Goal: Information Seeking & Learning: Learn about a topic

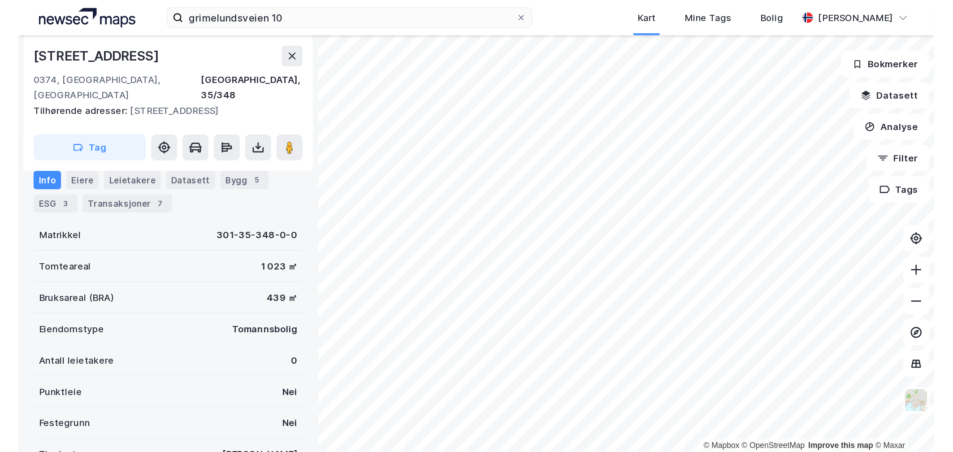
scroll to position [135, 0]
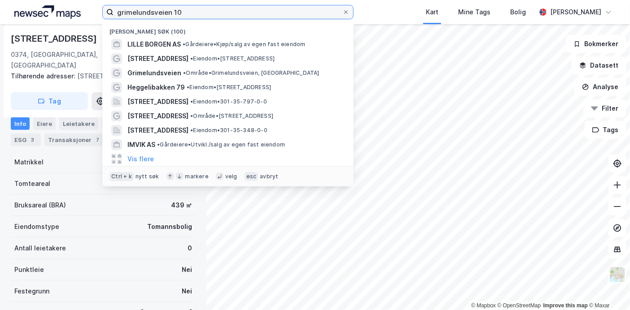
click at [227, 8] on input "grimelundsveien 10" at bounding box center [227, 11] width 229 height 13
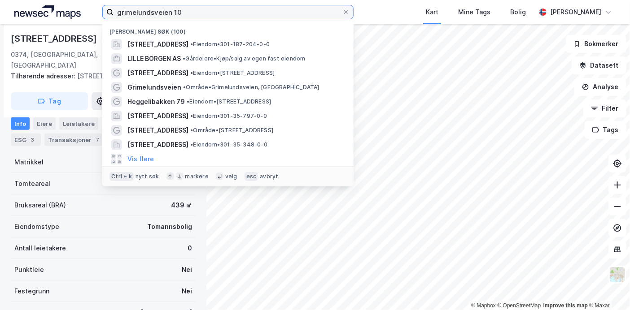
click at [183, 11] on input "grimelundsveien 10" at bounding box center [227, 11] width 229 height 13
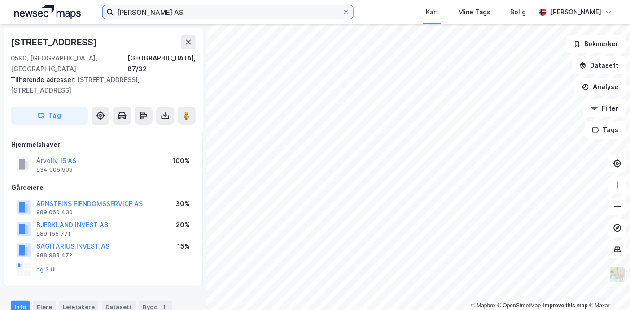
click at [158, 13] on input "[PERSON_NAME] AS" at bounding box center [227, 11] width 229 height 13
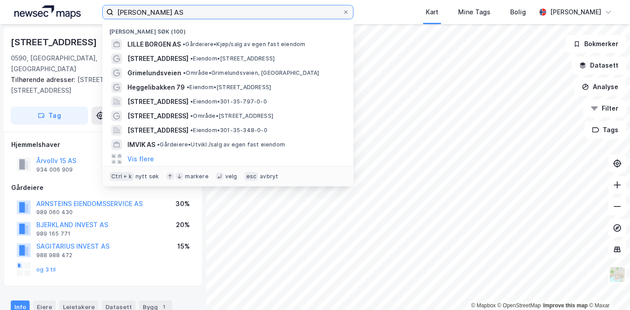
click at [158, 13] on input "[PERSON_NAME] AS" at bounding box center [227, 11] width 229 height 13
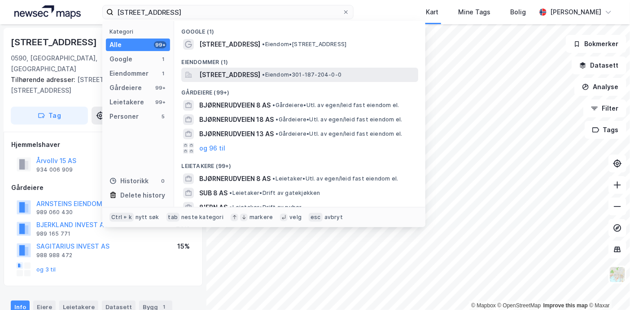
click at [206, 70] on span "[STREET_ADDRESS]" at bounding box center [229, 75] width 61 height 11
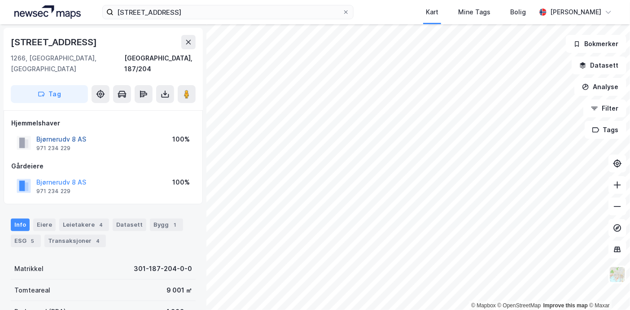
click at [0, 0] on button "Bjørnerudv 8 AS" at bounding box center [0, 0] width 0 height 0
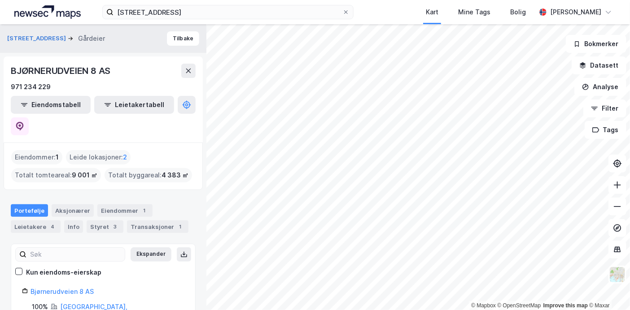
click at [86, 75] on div "BJØRNERUDVEIEN 8 AS" at bounding box center [61, 71] width 101 height 14
click at [39, 36] on button "[STREET_ADDRESS]" at bounding box center [37, 38] width 61 height 9
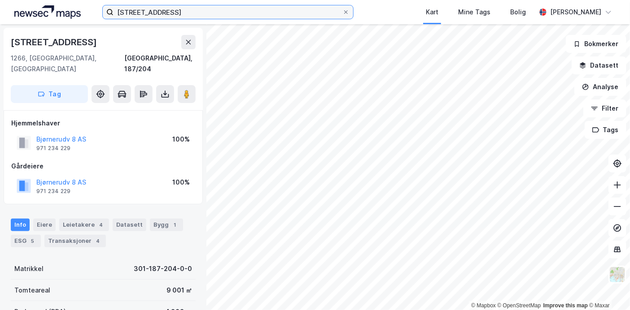
click at [176, 8] on input "[STREET_ADDRESS]" at bounding box center [227, 11] width 229 height 13
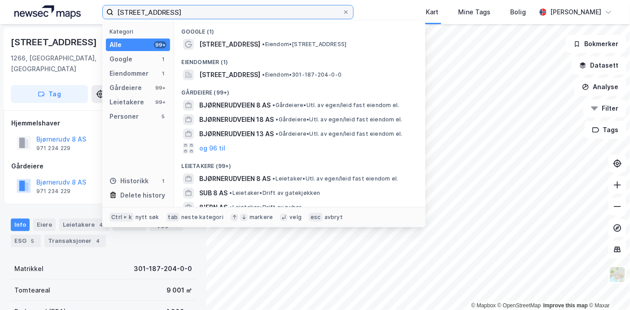
click at [176, 8] on input "[STREET_ADDRESS]" at bounding box center [227, 11] width 229 height 13
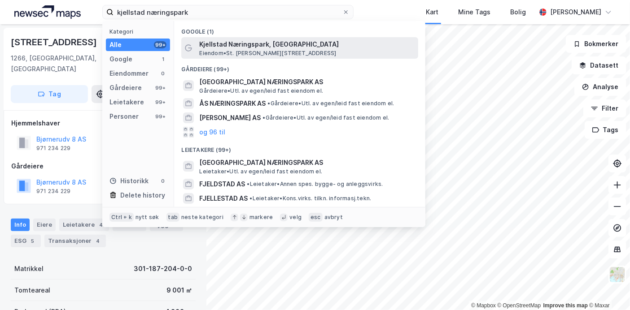
click at [210, 56] on span "Eiendom • St. [PERSON_NAME][STREET_ADDRESS]" at bounding box center [267, 53] width 137 height 7
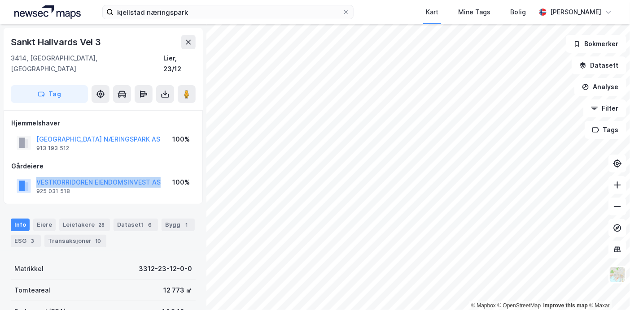
drag, startPoint x: 164, startPoint y: 171, endPoint x: 35, endPoint y: 172, distance: 129.1
click at [35, 175] on div "VESTKORRIDOREN EIENDOMSINVEST AS 925 031 518 100%" at bounding box center [103, 186] width 184 height 22
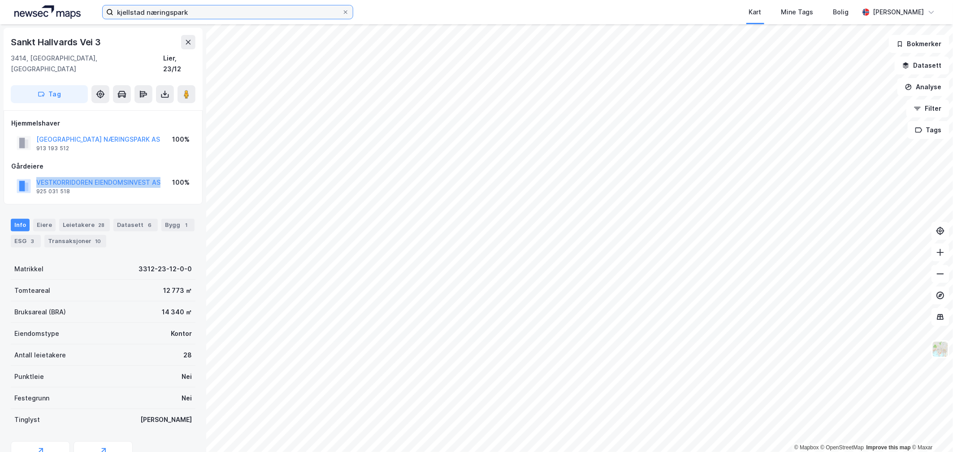
click at [158, 12] on input "kjellstad næringspark" at bounding box center [227, 11] width 229 height 13
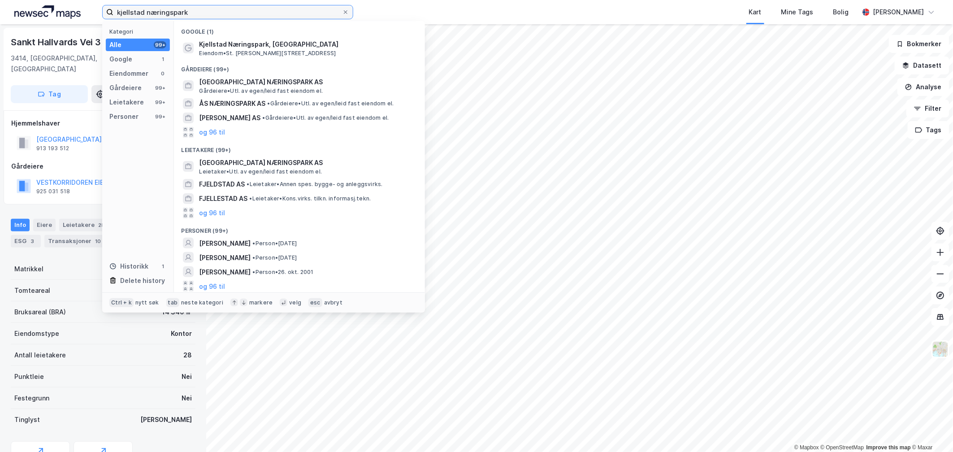
click at [158, 12] on input "kjellstad næringspark" at bounding box center [227, 11] width 229 height 13
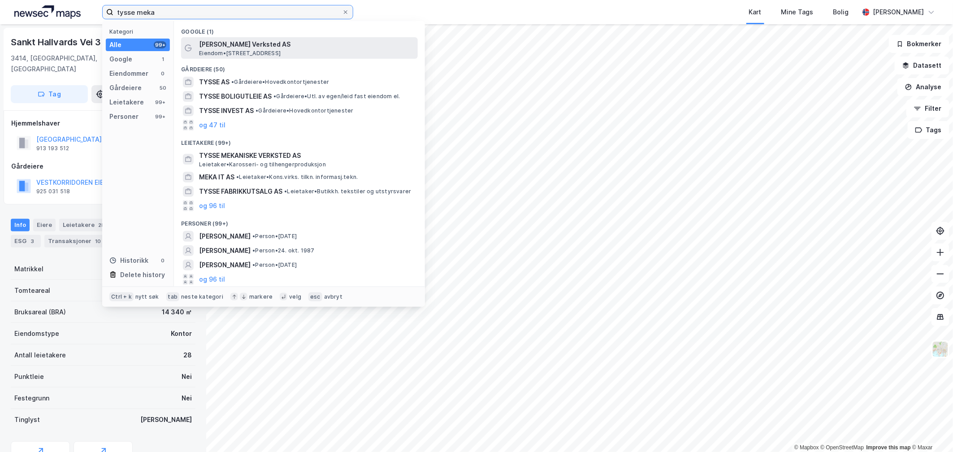
type input "tysse meka"
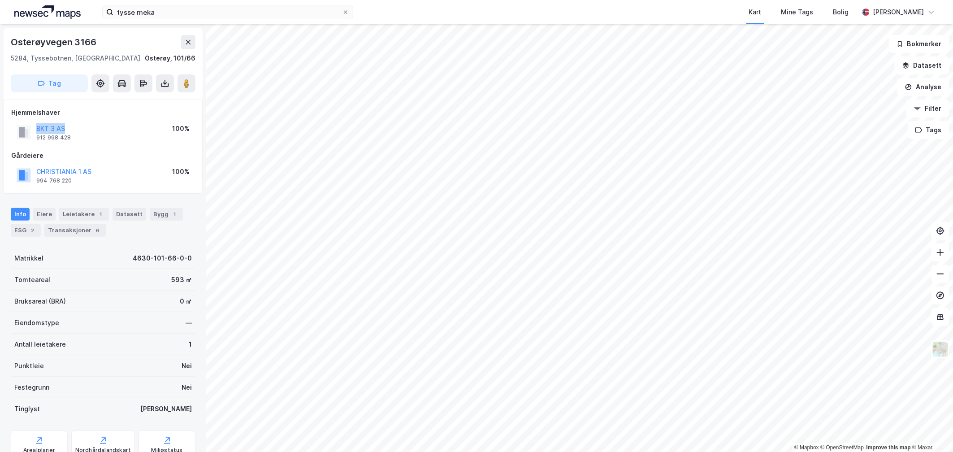
drag, startPoint x: 104, startPoint y: 133, endPoint x: 30, endPoint y: 122, distance: 75.1
click at [30, 122] on div "BKT 3 AS 912 998 428 100%" at bounding box center [103, 133] width 184 height 22
copy button "BKT 3 AS"
